Goal: Transaction & Acquisition: Download file/media

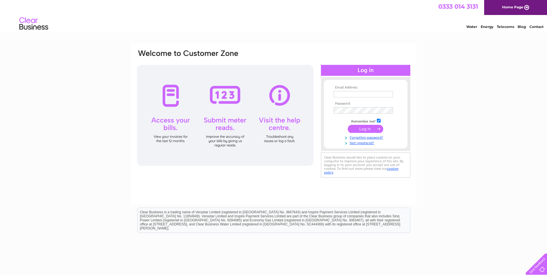
type input "neal.judge@tuenkers.de"
click at [365, 129] on input "submit" at bounding box center [365, 129] width 35 height 8
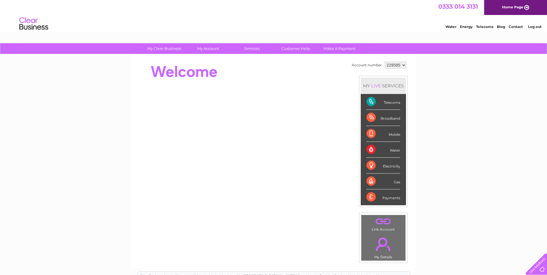
click at [391, 199] on div "Payments" at bounding box center [383, 197] width 34 height 16
click at [371, 197] on div "Payments" at bounding box center [383, 197] width 34 height 16
click at [368, 198] on div "Payments" at bounding box center [383, 197] width 34 height 16
click at [371, 198] on div "Payments" at bounding box center [383, 197] width 34 height 16
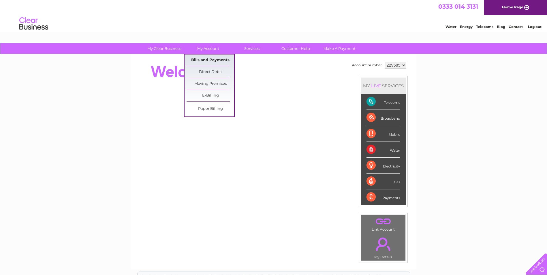
click at [204, 59] on link "Bills and Payments" at bounding box center [211, 60] width 48 height 12
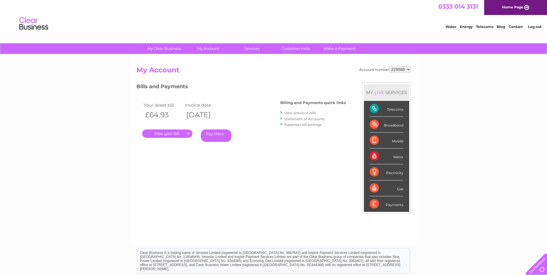
click at [295, 112] on link "View previous bills" at bounding box center [300, 113] width 32 height 4
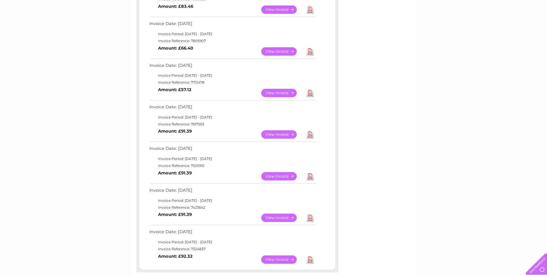
scroll to position [173, 0]
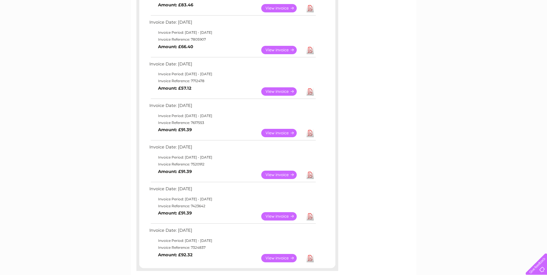
click at [274, 258] on link "View" at bounding box center [282, 258] width 42 height 8
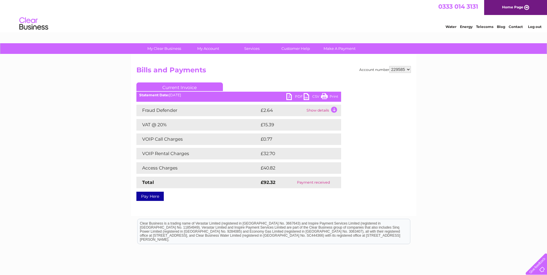
click at [292, 96] on link "PDF" at bounding box center [294, 97] width 17 height 8
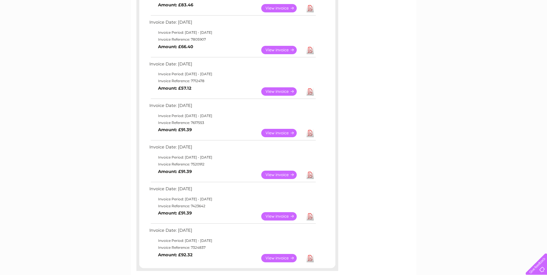
click at [311, 218] on link "Download" at bounding box center [309, 216] width 7 height 8
click at [311, 175] on link "Download" at bounding box center [309, 175] width 7 height 8
click at [309, 133] on link "Download" at bounding box center [309, 133] width 7 height 8
click at [309, 92] on link "Download" at bounding box center [309, 91] width 7 height 8
click at [310, 49] on link "Download" at bounding box center [309, 50] width 7 height 8
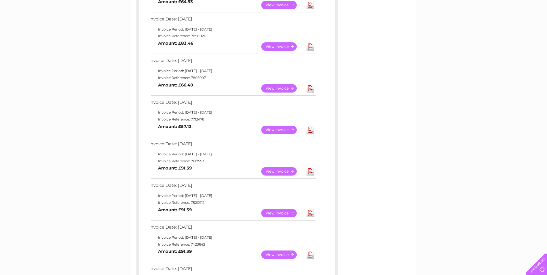
scroll to position [115, 0]
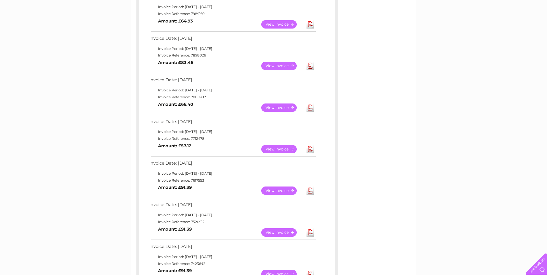
click at [310, 65] on link "Download" at bounding box center [309, 66] width 7 height 8
click at [308, 27] on link "Download" at bounding box center [309, 24] width 7 height 8
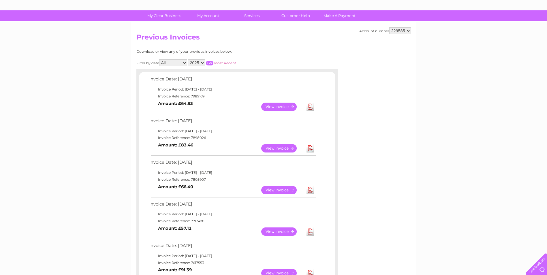
scroll to position [29, 0]
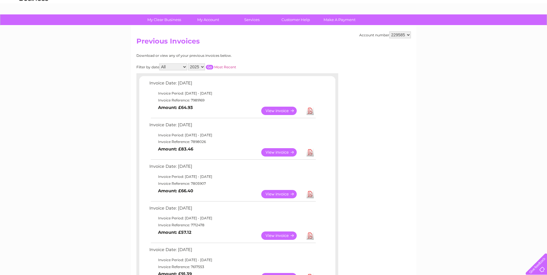
click at [355, 230] on div "Account number 229585 Previous Invoices Download or view any of your previous i…" at bounding box center [273, 233] width 285 height 414
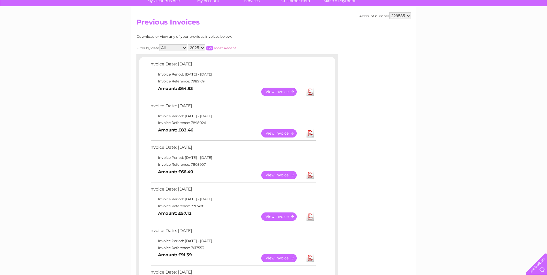
scroll to position [58, 0]
